Goal: Find specific page/section: Find specific page/section

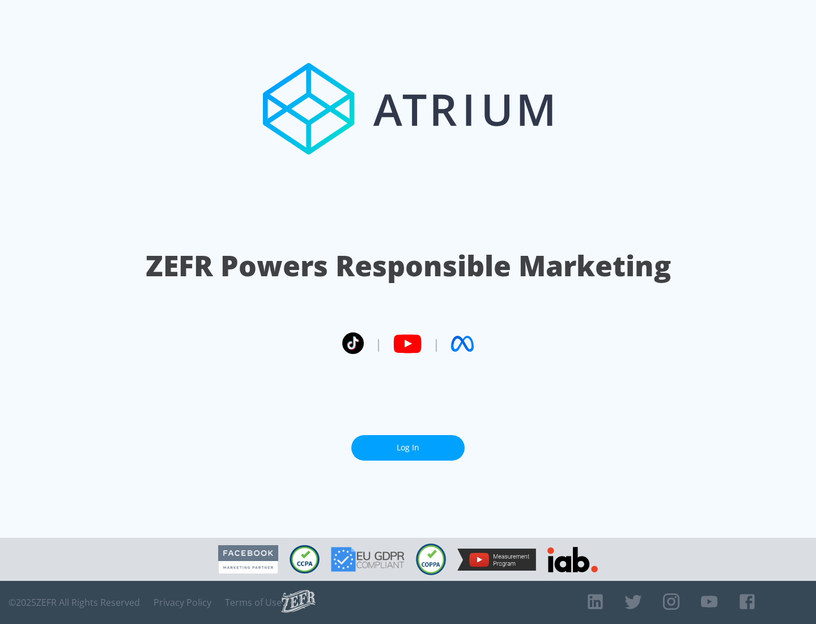
click at [408, 447] on link "Log In" at bounding box center [407, 448] width 113 height 26
